Goal: Check status

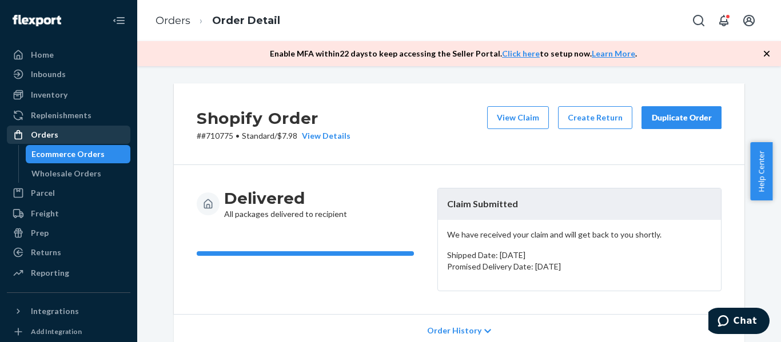
click at [51, 131] on div "Orders" at bounding box center [44, 134] width 27 height 11
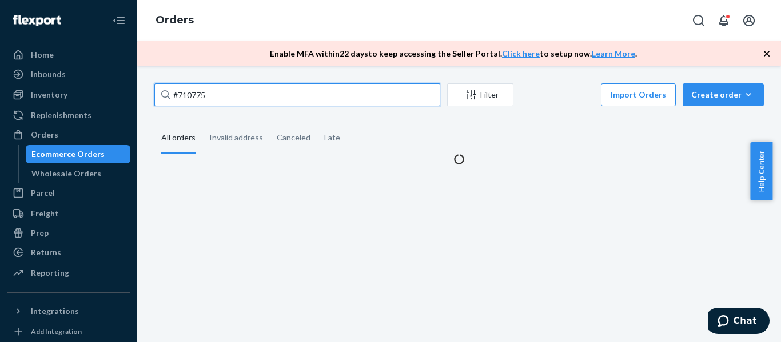
click at [245, 89] on input "#710775" at bounding box center [297, 94] width 286 height 23
drag, startPoint x: 241, startPoint y: 98, endPoint x: 142, endPoint y: 100, distance: 98.9
click at [142, 100] on div "#710775 Filter Import Orders Create order Ecommerce order Removal order All ord…" at bounding box center [458, 204] width 643 height 276
paste input "2879"
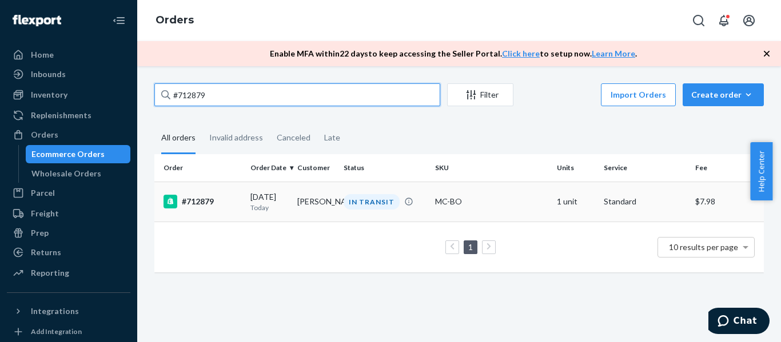
type input "#712879"
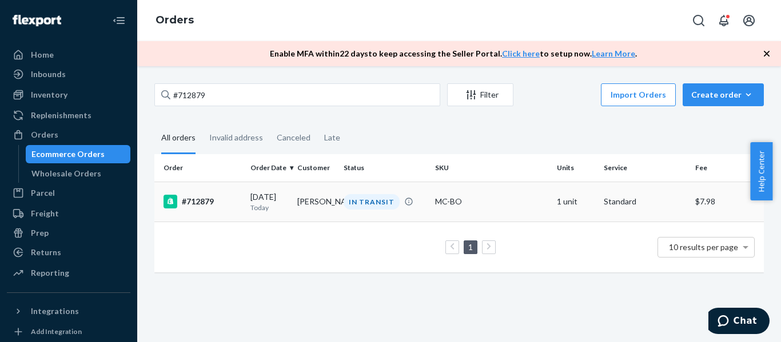
click at [198, 204] on div "#712879" at bounding box center [202, 202] width 78 height 14
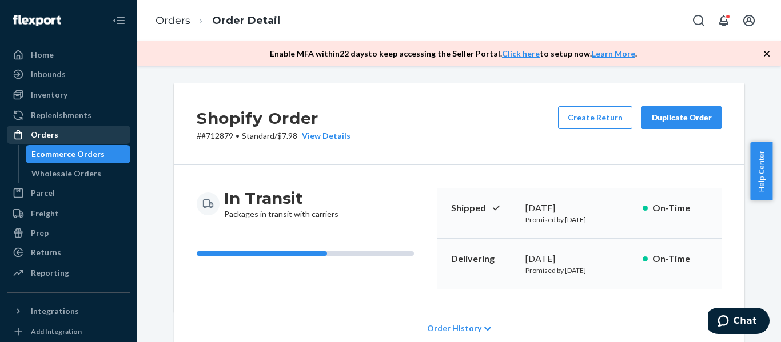
drag, startPoint x: 37, startPoint y: 134, endPoint x: 72, endPoint y: 133, distance: 35.5
click at [37, 134] on div "Orders" at bounding box center [44, 134] width 27 height 11
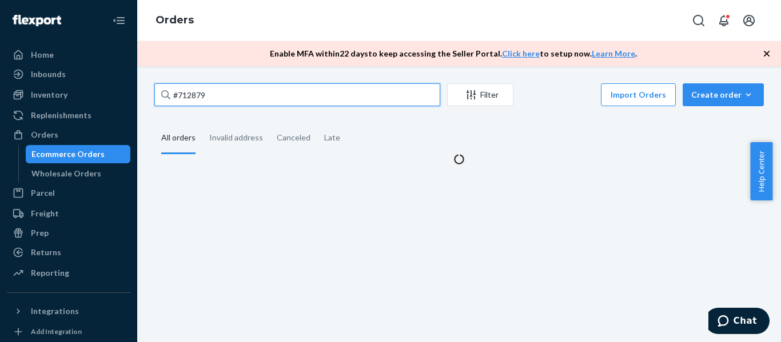
drag, startPoint x: 206, startPoint y: 101, endPoint x: 175, endPoint y: 101, distance: 30.9
click at [175, 101] on input "#712879" at bounding box center [297, 94] width 286 height 23
paste input "1303"
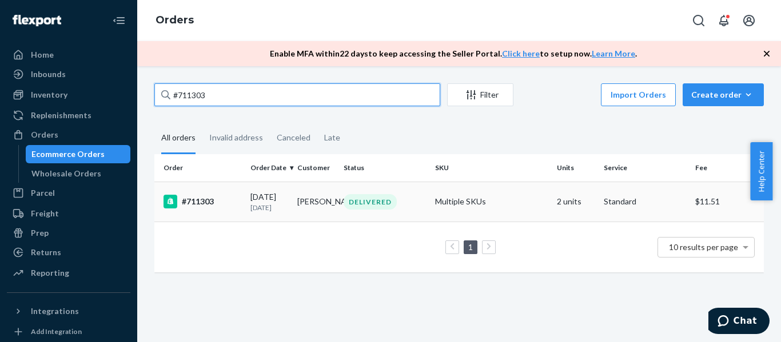
type input "#711303"
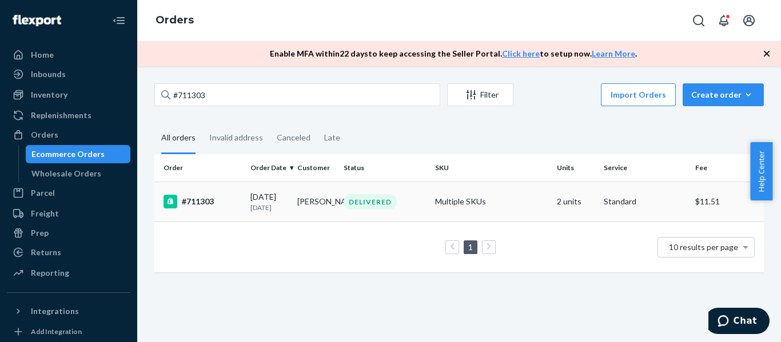
click at [191, 201] on div "#711303" at bounding box center [202, 202] width 78 height 14
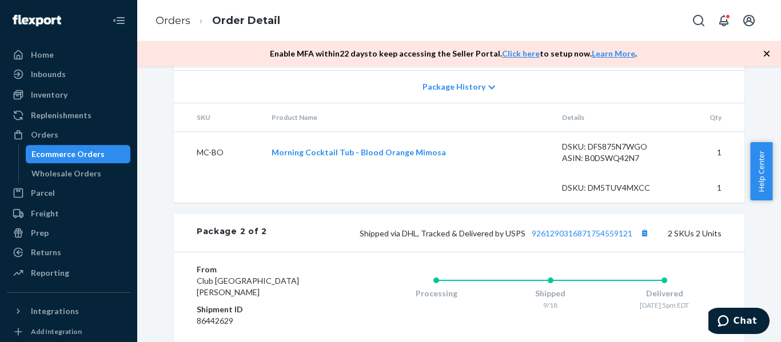
scroll to position [496, 0]
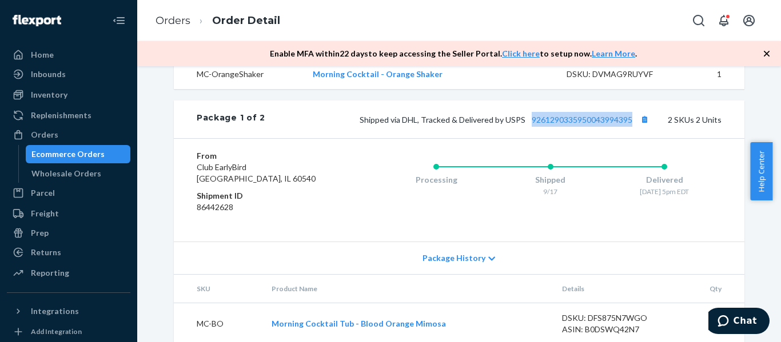
drag, startPoint x: 526, startPoint y: 143, endPoint x: 631, endPoint y: 143, distance: 105.1
click at [631, 125] on span "Shipped via DHL, Tracked & Delivered by USPS 9261290335950043994395" at bounding box center [505, 120] width 292 height 10
copy link "9261290335950043994395"
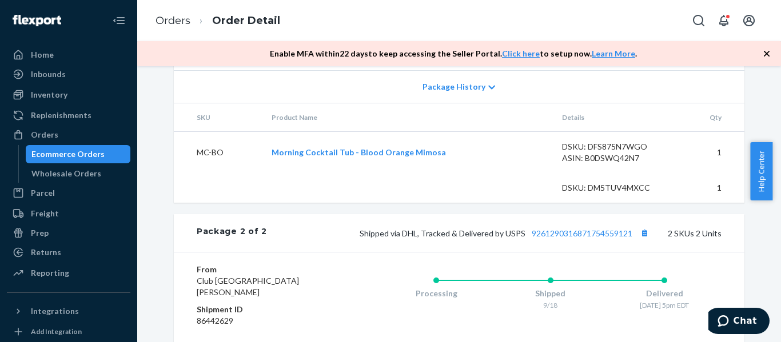
scroll to position [725, 0]
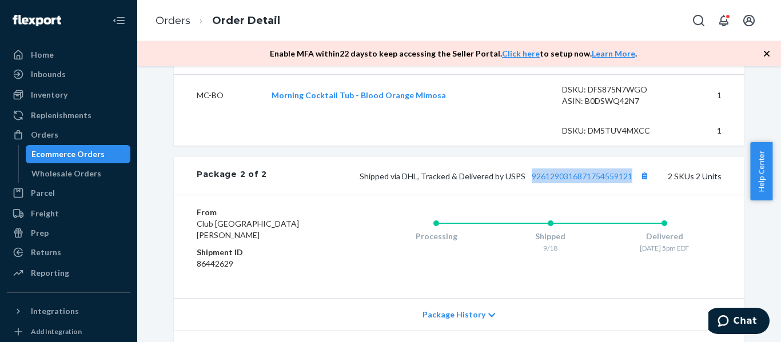
drag, startPoint x: 529, startPoint y: 199, endPoint x: 632, endPoint y: 199, distance: 103.4
click at [632, 181] on span "Shipped via DHL, Tracked & Delivered by USPS 9261290316871754559121" at bounding box center [505, 176] width 292 height 10
copy link "9261290316871754559121"
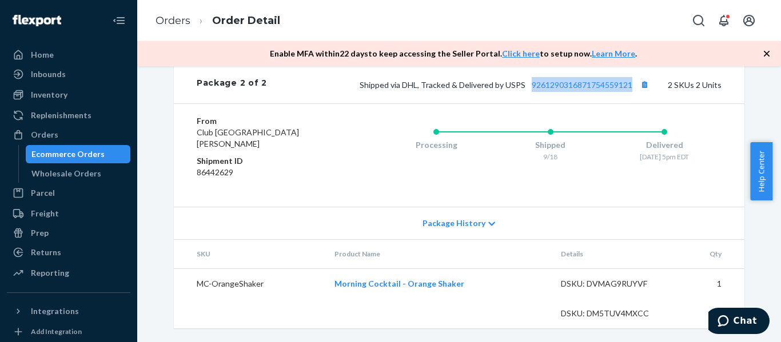
scroll to position [782, 0]
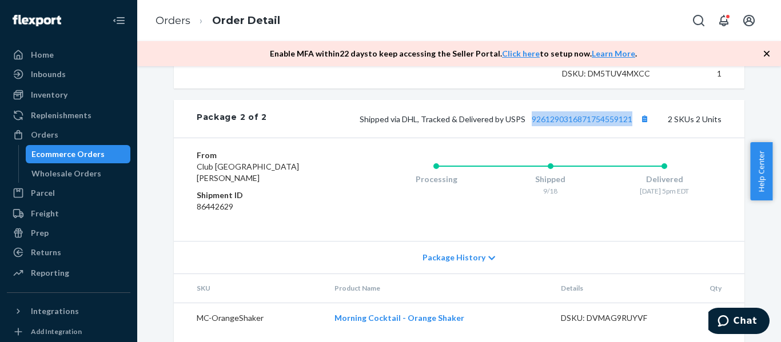
click at [543, 138] on div "Package 2 of 2 Shipped via DHL, Tracked & Delivered by USPS 9261290316871754559…" at bounding box center [459, 119] width 570 height 38
drag, startPoint x: 631, startPoint y: 142, endPoint x: 527, endPoint y: 144, distance: 103.5
click at [527, 124] on span "Shipped via DHL, Tracked & Delivered by USPS 9261290316871754559121" at bounding box center [505, 119] width 292 height 10
copy link "9261290316871754559121"
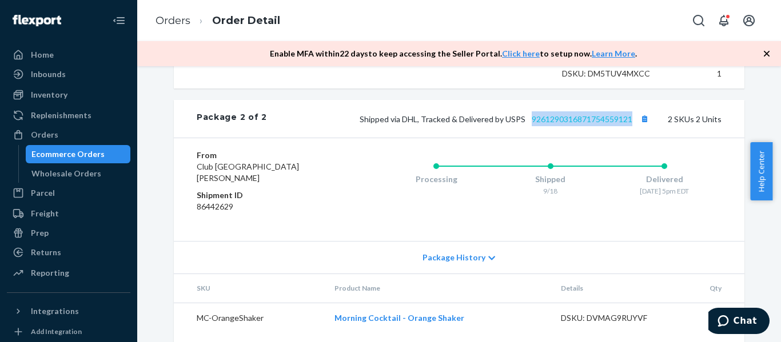
scroll to position [553, 0]
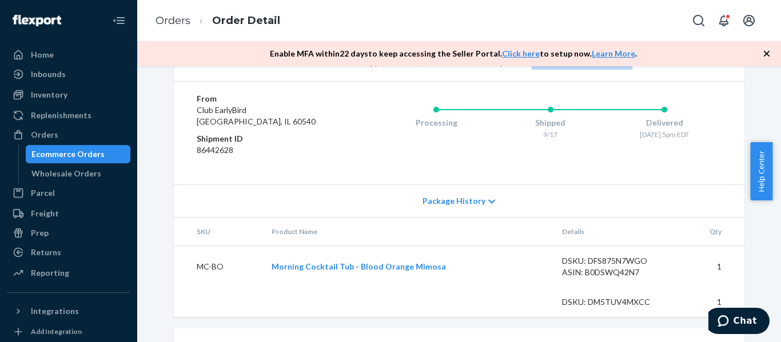
drag, startPoint x: 528, startPoint y: 85, endPoint x: 631, endPoint y: 85, distance: 103.4
click at [631, 67] on span "Shipped via DHL, Tracked & Delivered by USPS 9261290335950043994395" at bounding box center [505, 63] width 292 height 10
copy link "9261290335950043994395"
